Goal: Transaction & Acquisition: Download file/media

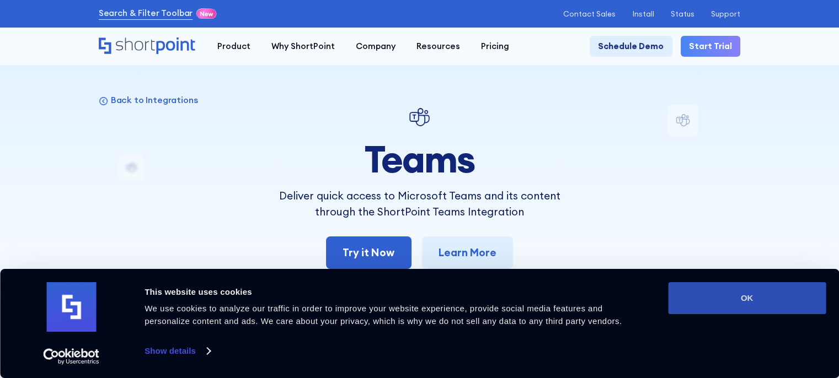
click at [693, 302] on button "OK" at bounding box center [747, 298] width 158 height 32
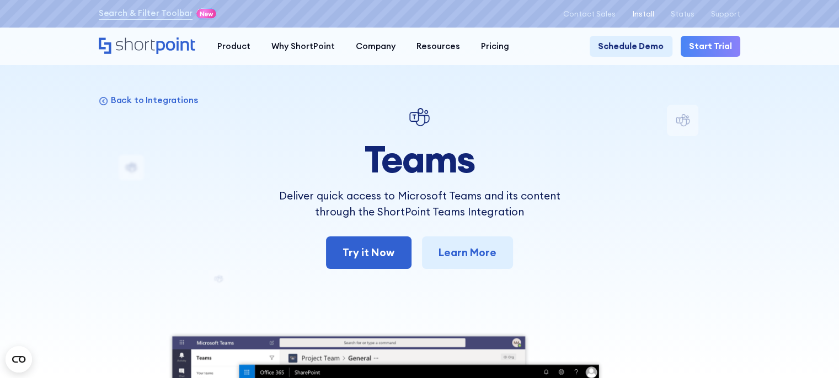
click at [652, 10] on p "Install" at bounding box center [643, 14] width 22 height 8
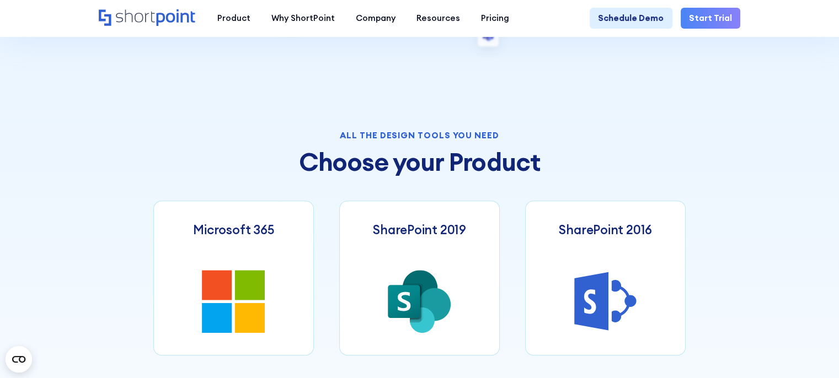
scroll to position [441, 0]
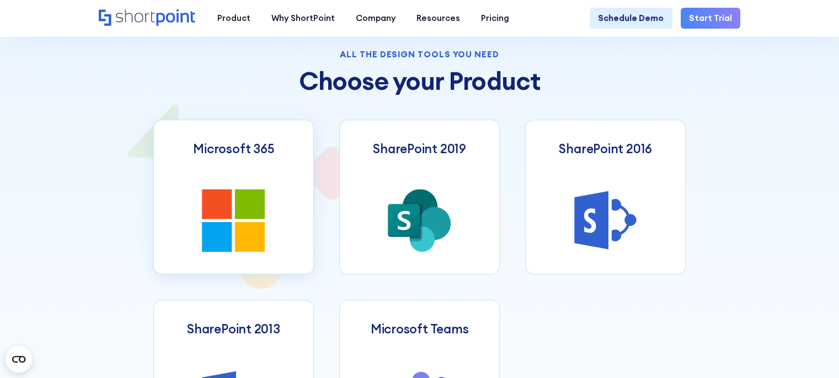
click at [237, 198] on icon at bounding box center [250, 204] width 30 height 30
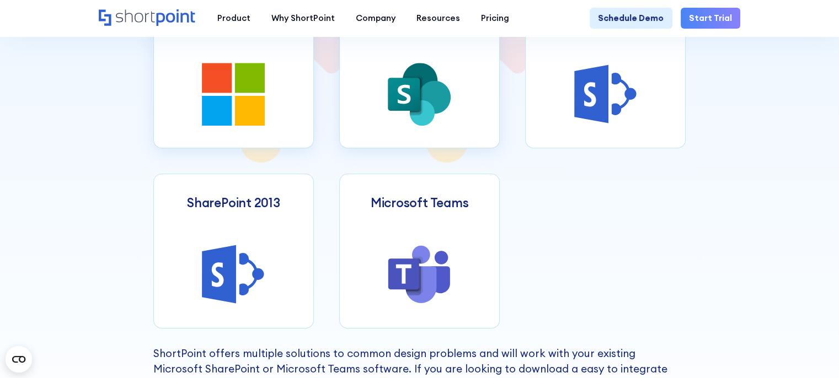
scroll to position [573, 0]
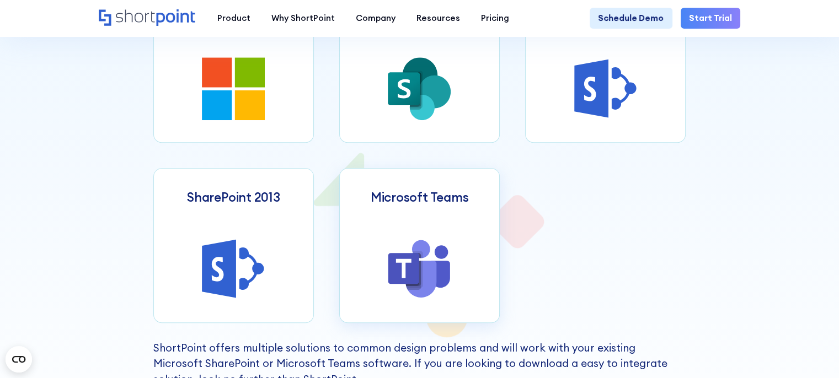
drag, startPoint x: 480, startPoint y: 278, endPoint x: 429, endPoint y: 249, distance: 58.3
click at [429, 249] on icon at bounding box center [419, 269] width 63 height 63
click at [430, 257] on icon at bounding box center [421, 250] width 18 height 18
